Goal: Transaction & Acquisition: Purchase product/service

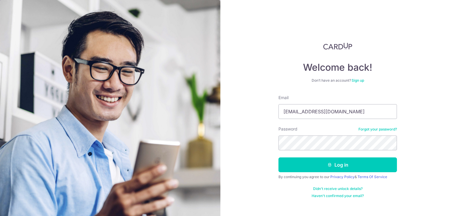
type input "[EMAIL_ADDRESS][DOMAIN_NAME]"
click at [279, 158] on button "Log in" at bounding box center [338, 165] width 119 height 15
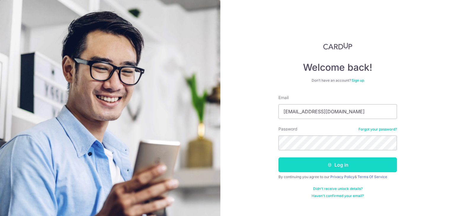
click at [363, 163] on button "Log in" at bounding box center [338, 165] width 119 height 15
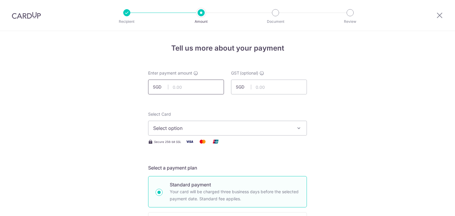
click at [189, 87] on input "text" at bounding box center [186, 87] width 76 height 15
type input "440.70"
click at [262, 87] on input "text" at bounding box center [269, 87] width 76 height 15
type input "39.66"
click at [230, 133] on button "Select option" at bounding box center [227, 128] width 159 height 15
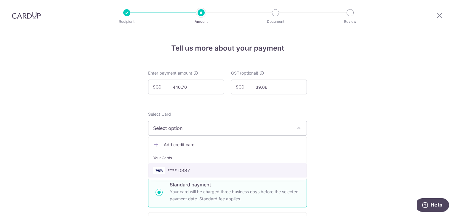
click at [191, 170] on span "**** 0387" at bounding box center [227, 170] width 149 height 7
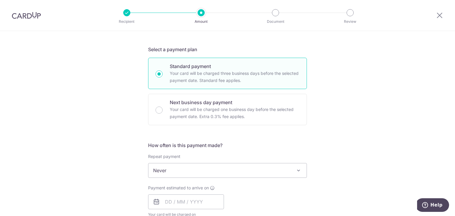
scroll to position [207, 0]
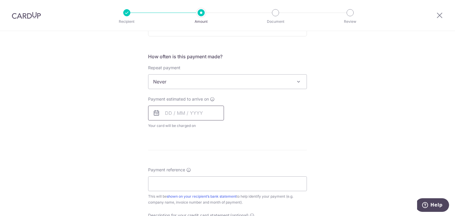
click at [167, 115] on input "text" at bounding box center [186, 113] width 76 height 15
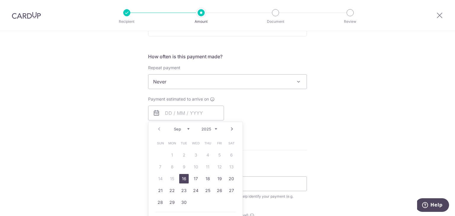
click at [184, 178] on link "16" at bounding box center [183, 178] width 9 height 9
type input "[DATE]"
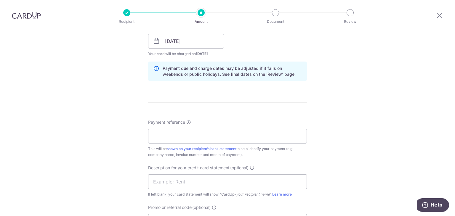
scroll to position [296, 0]
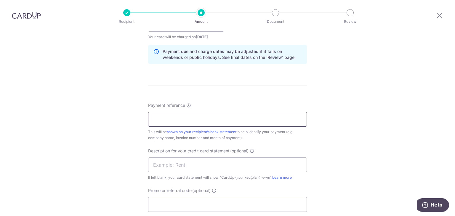
click at [209, 120] on input "Payment reference" at bounding box center [227, 119] width 159 height 15
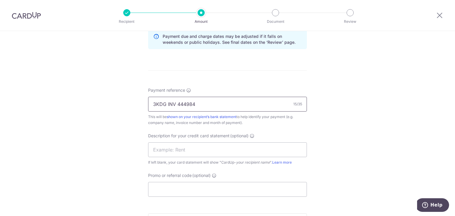
scroll to position [326, 0]
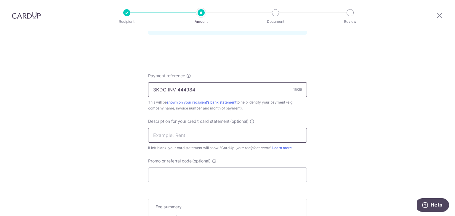
type input "3KDG INV 444984"
click at [167, 135] on input "text" at bounding box center [227, 135] width 159 height 15
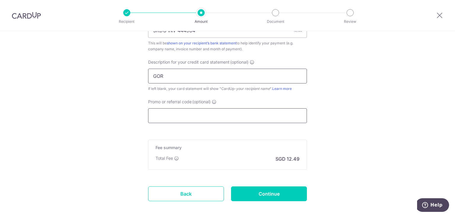
type input "GOR"
click at [184, 112] on input "Promo or referral code (optional)" at bounding box center [227, 115] width 159 height 15
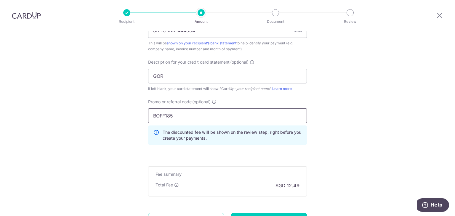
type input "BOFF185"
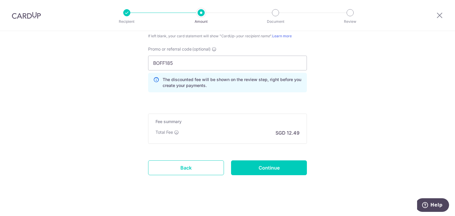
scroll to position [441, 0]
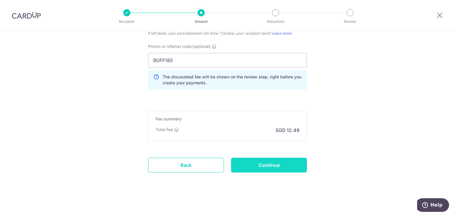
click at [272, 166] on input "Continue" at bounding box center [269, 165] width 76 height 15
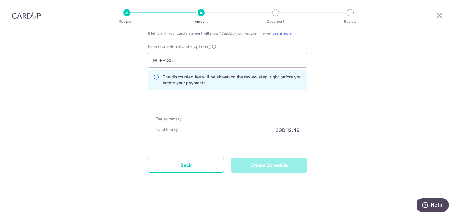
type input "Create Schedule"
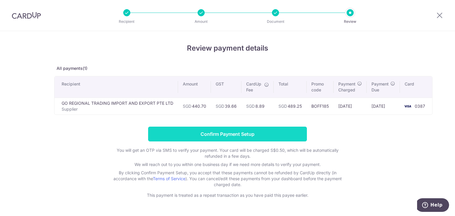
click at [239, 134] on input "Confirm Payment Setup" at bounding box center [227, 134] width 159 height 15
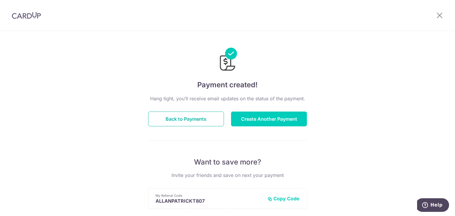
click at [193, 119] on button "Back to Payments" at bounding box center [186, 119] width 76 height 15
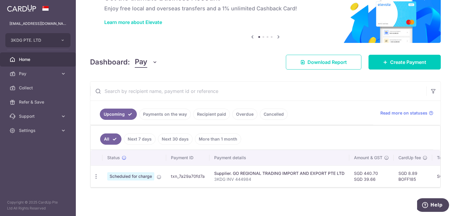
scroll to position [35, 0]
